Goal: Task Accomplishment & Management: Use online tool/utility

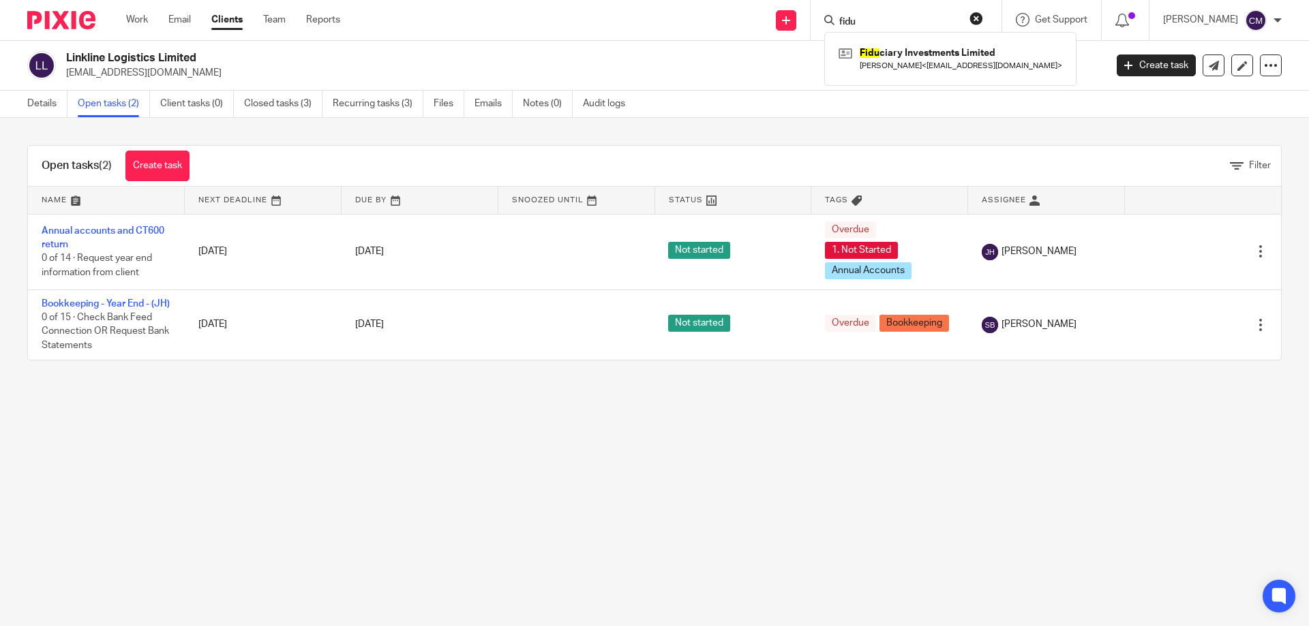
click at [538, 619] on main "Linkline Logistics Limited [EMAIL_ADDRESS][DOMAIN_NAME] Create task Update from…" at bounding box center [654, 313] width 1309 height 626
click at [56, 16] on img at bounding box center [61, 20] width 68 height 18
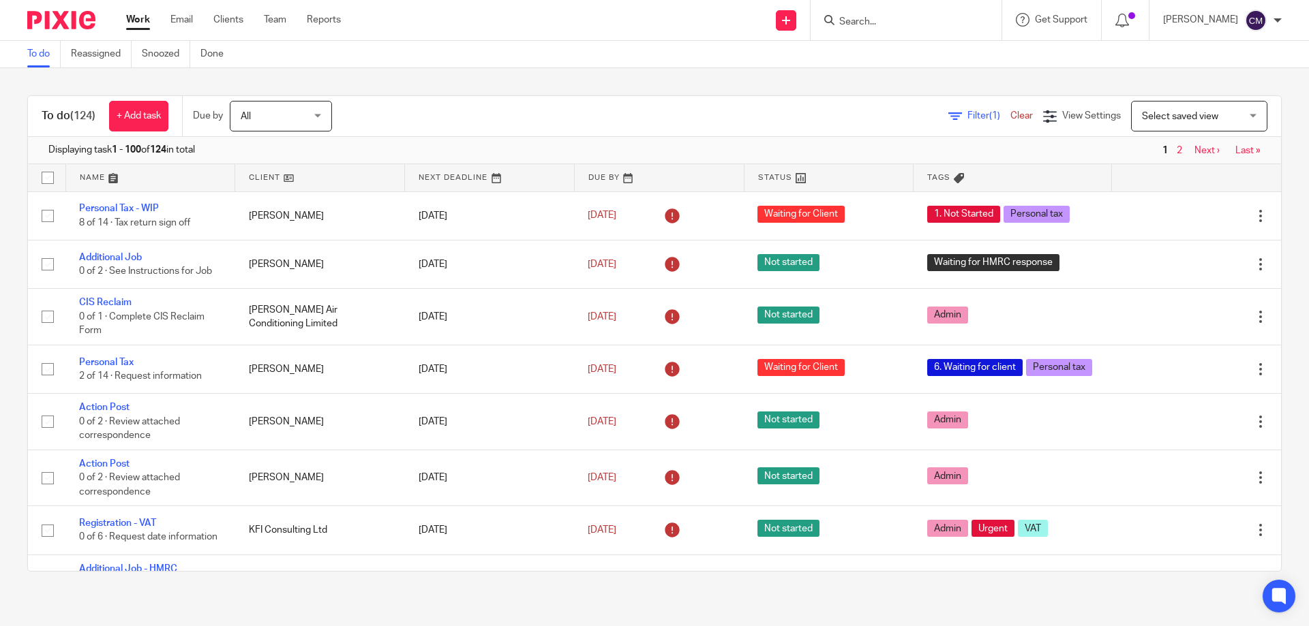
click at [860, 35] on div at bounding box center [906, 20] width 191 height 40
click at [877, 27] on input "Search" at bounding box center [899, 22] width 123 height 12
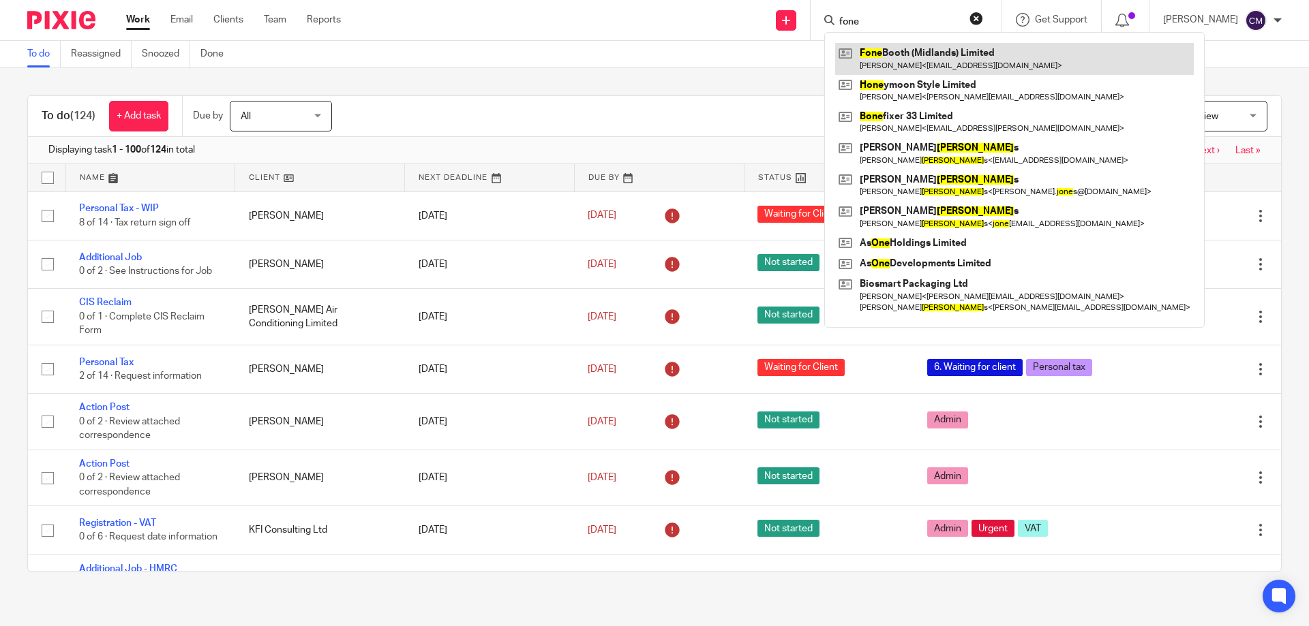
type input "fone"
click at [922, 56] on link at bounding box center [1014, 58] width 359 height 31
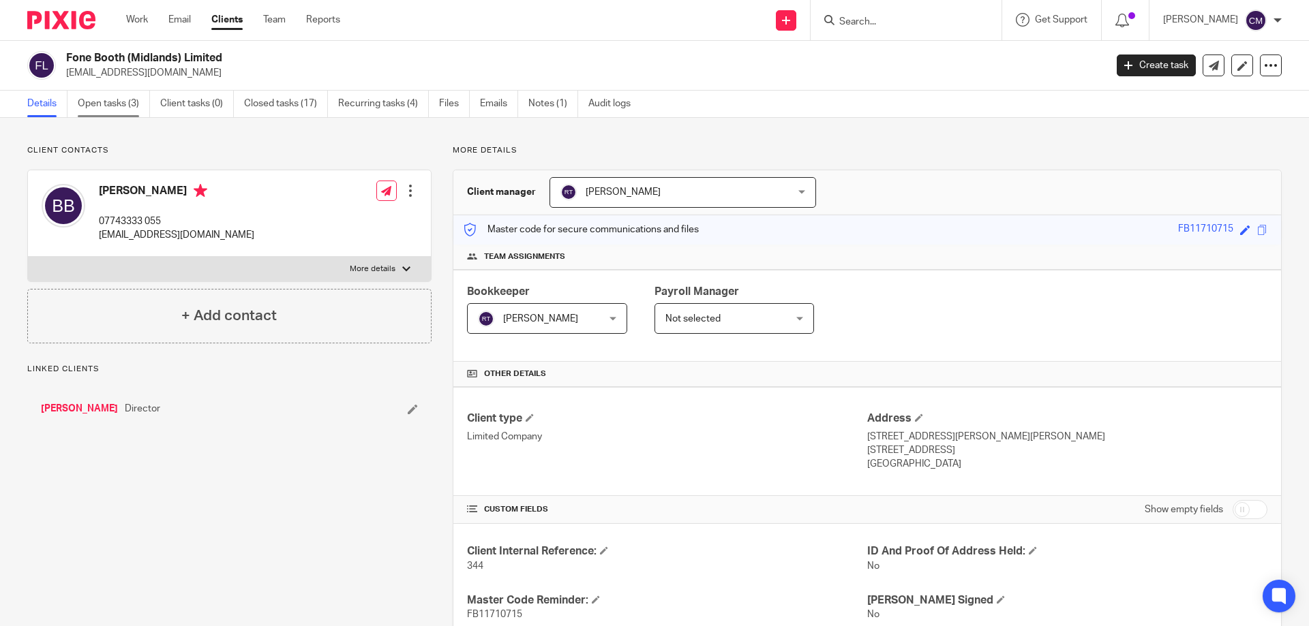
click at [117, 110] on link "Open tasks (3)" at bounding box center [114, 104] width 72 height 27
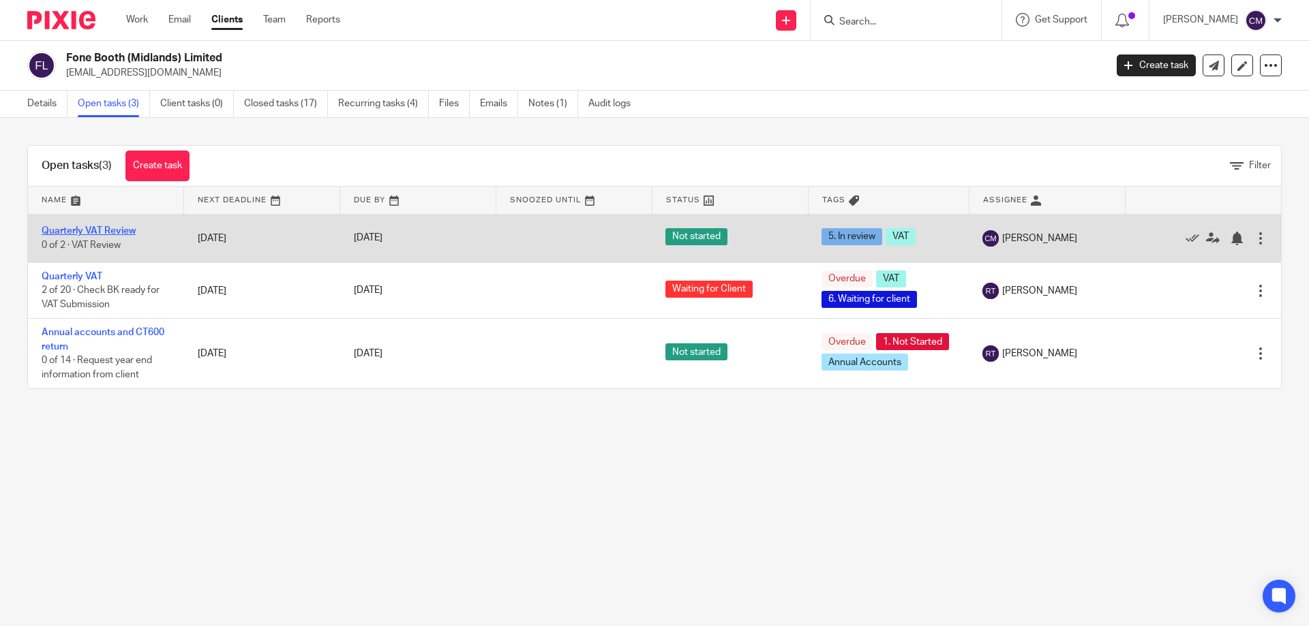
click at [107, 232] on link "Quarterly VAT Review" at bounding box center [89, 231] width 94 height 10
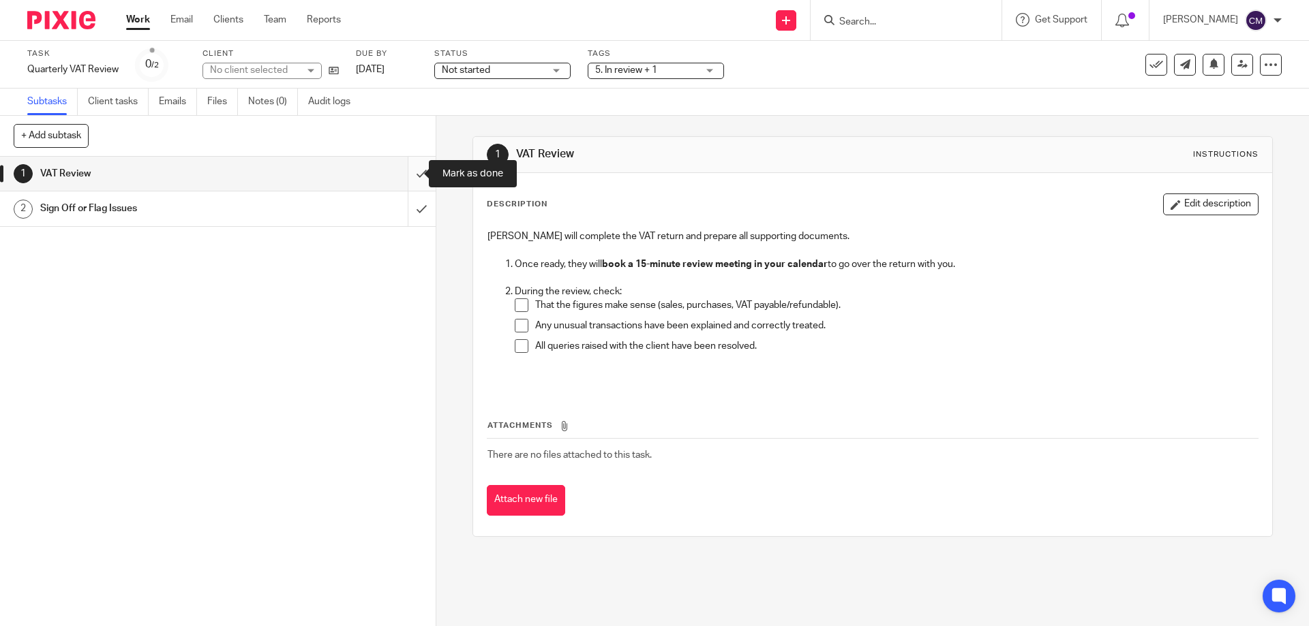
click at [403, 169] on input "submit" at bounding box center [218, 174] width 436 height 34
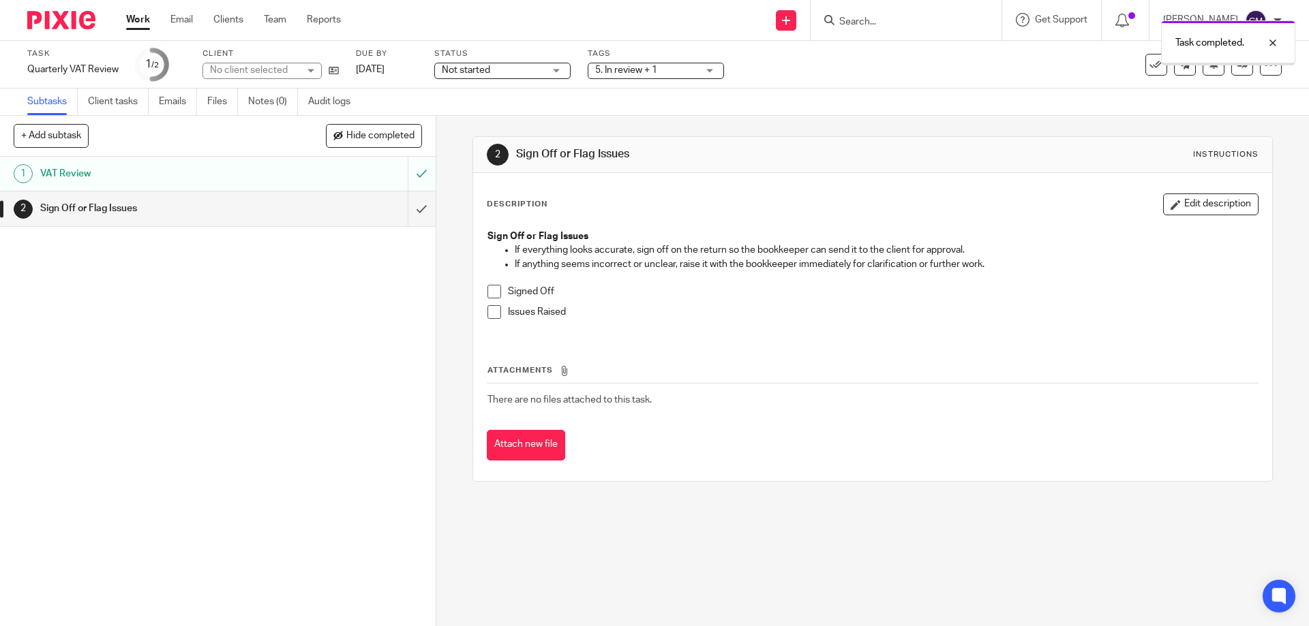
click at [402, 211] on input "submit" at bounding box center [218, 209] width 436 height 34
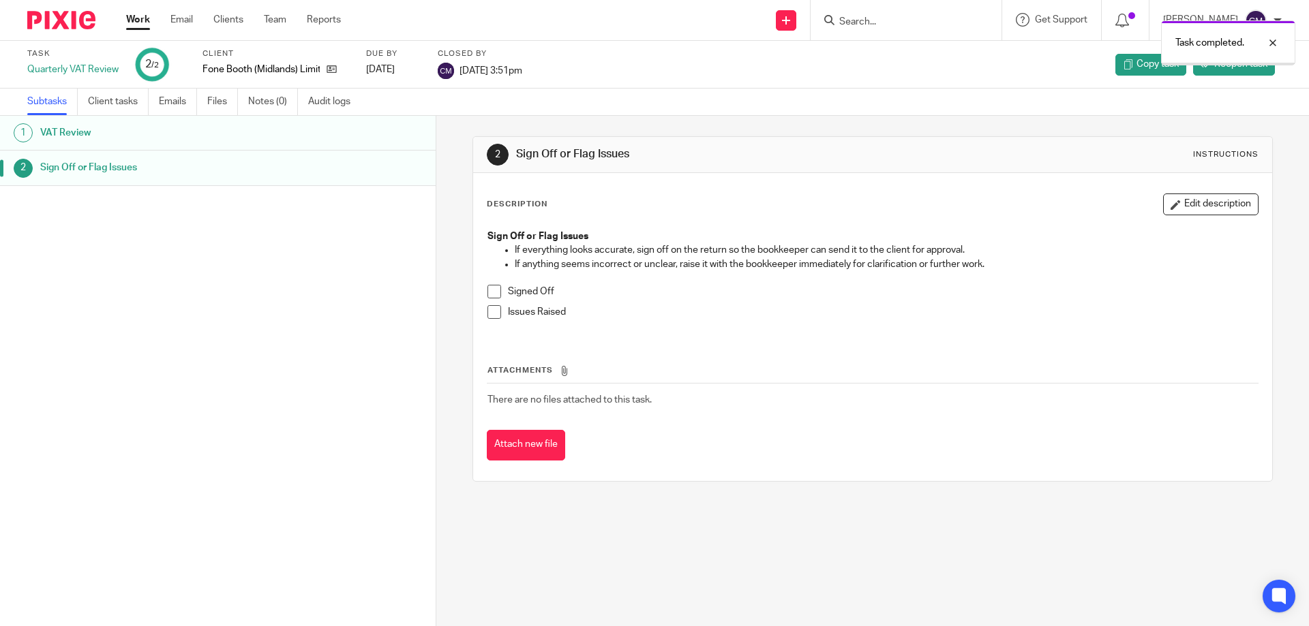
click at [86, 16] on img at bounding box center [61, 20] width 68 height 18
